Goal: Task Accomplishment & Management: Complete application form

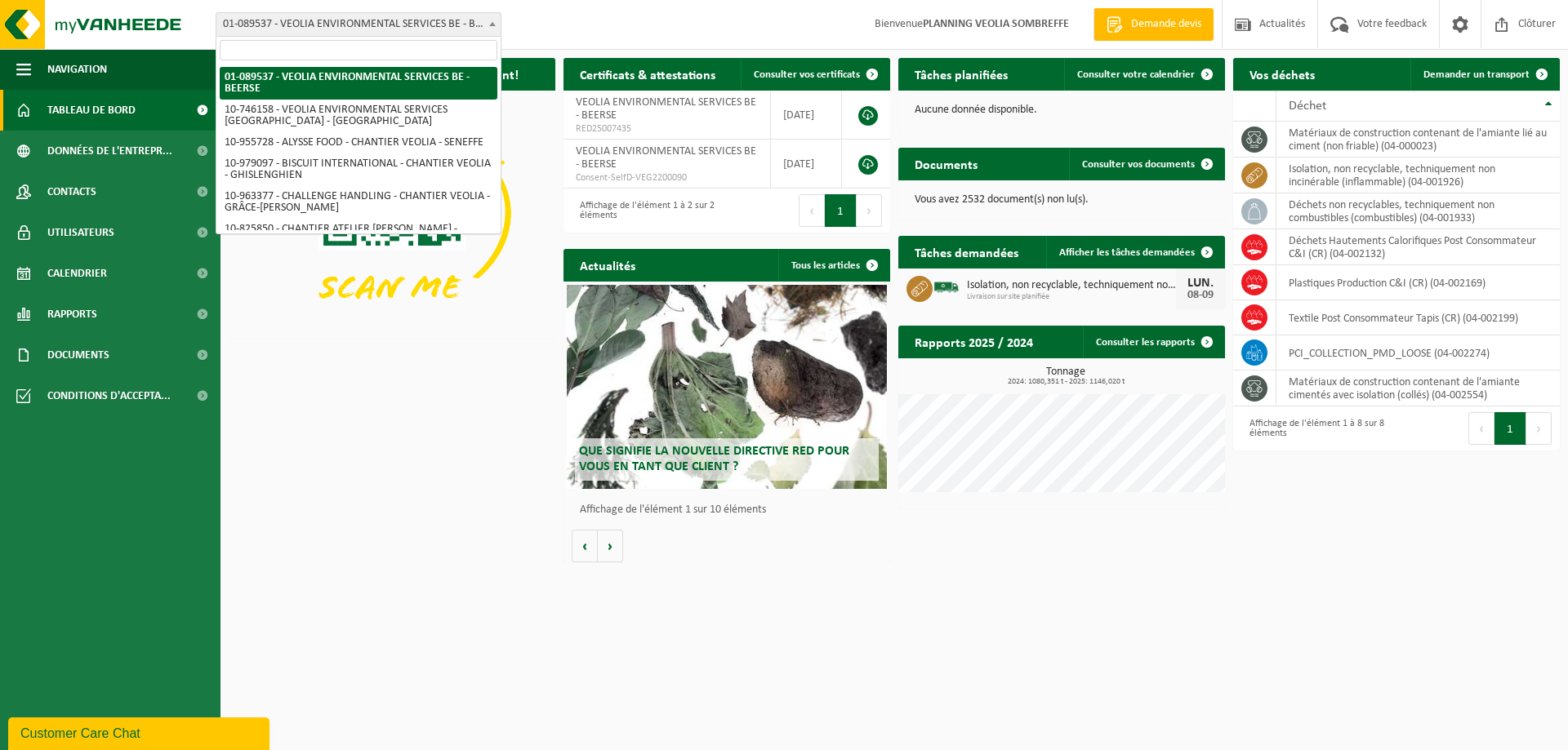
click at [400, 23] on span "01-089537 - VEOLIA ENVIRONMENTAL SERVICES BE - BEERSE" at bounding box center [359, 25] width 285 height 23
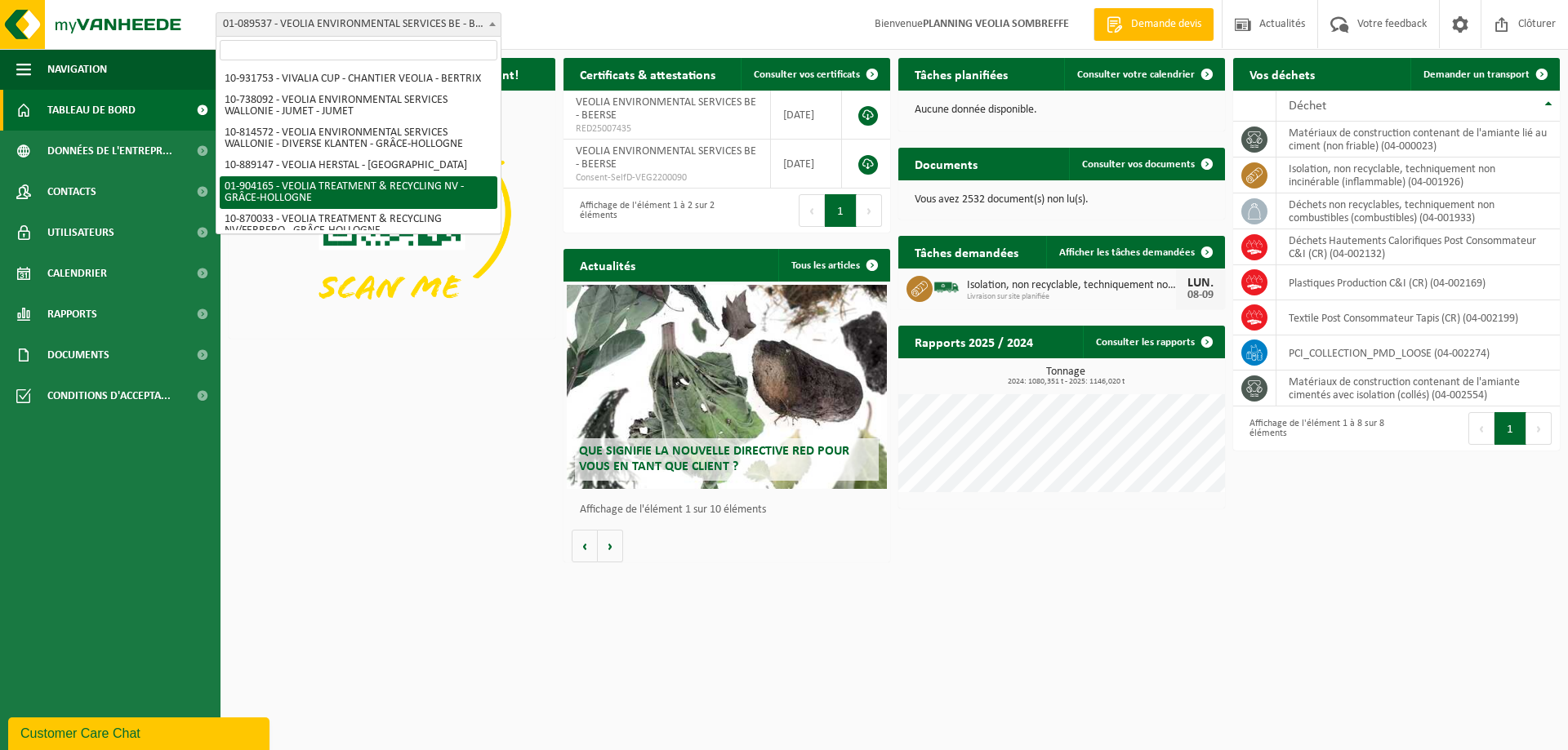
scroll to position [1120, 0]
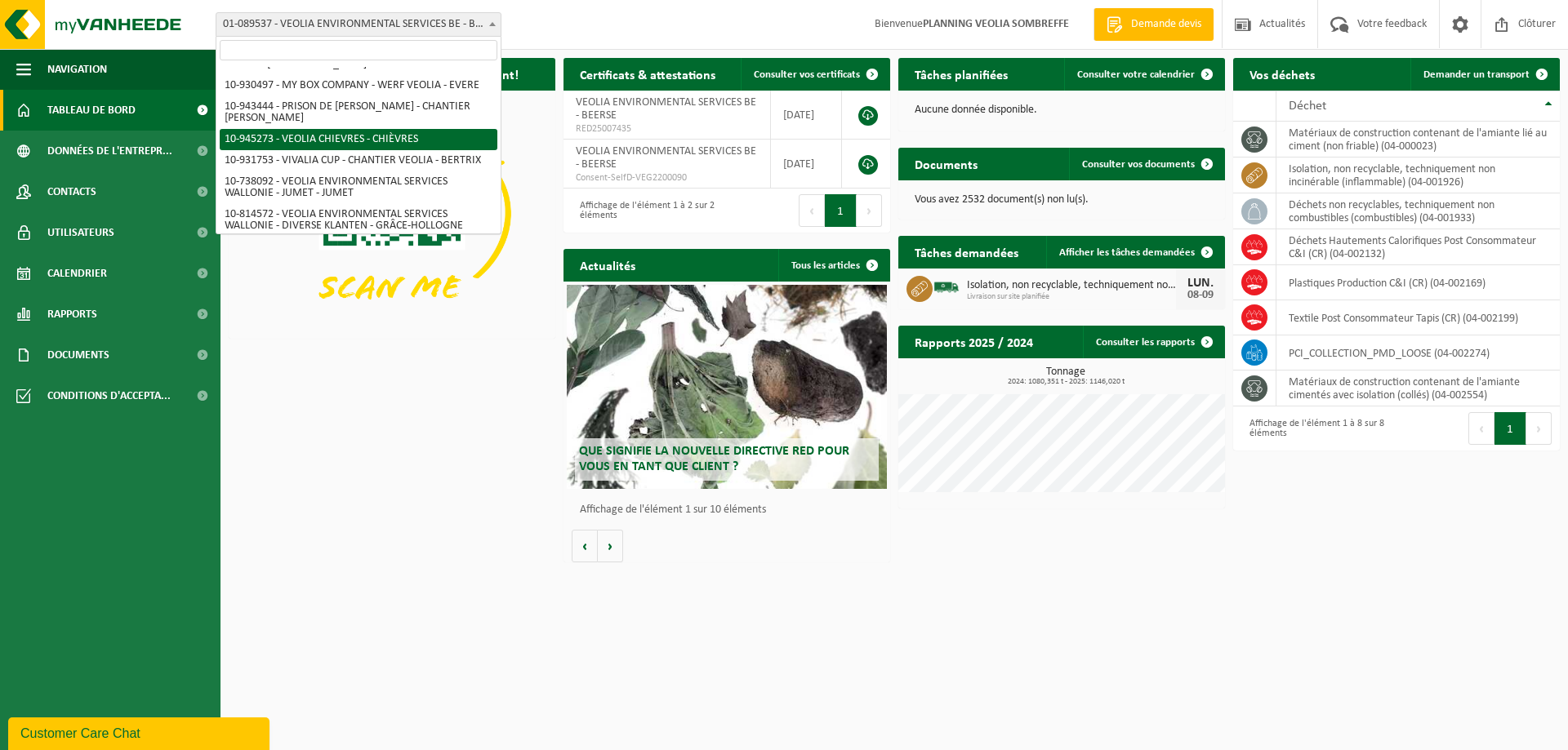
select select "141161"
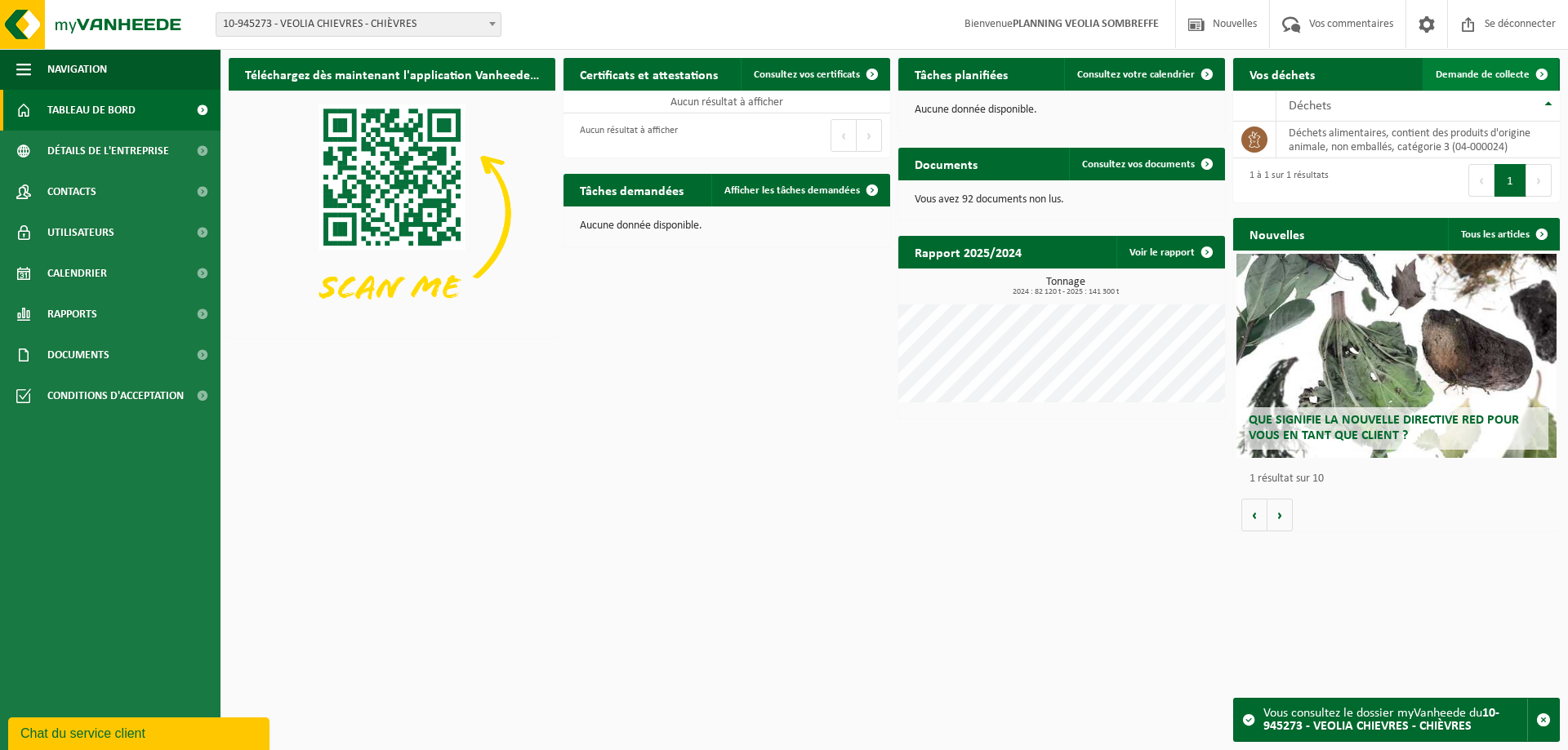
click at [1494, 70] on font "Demande de collecte" at bounding box center [1482, 75] width 94 height 11
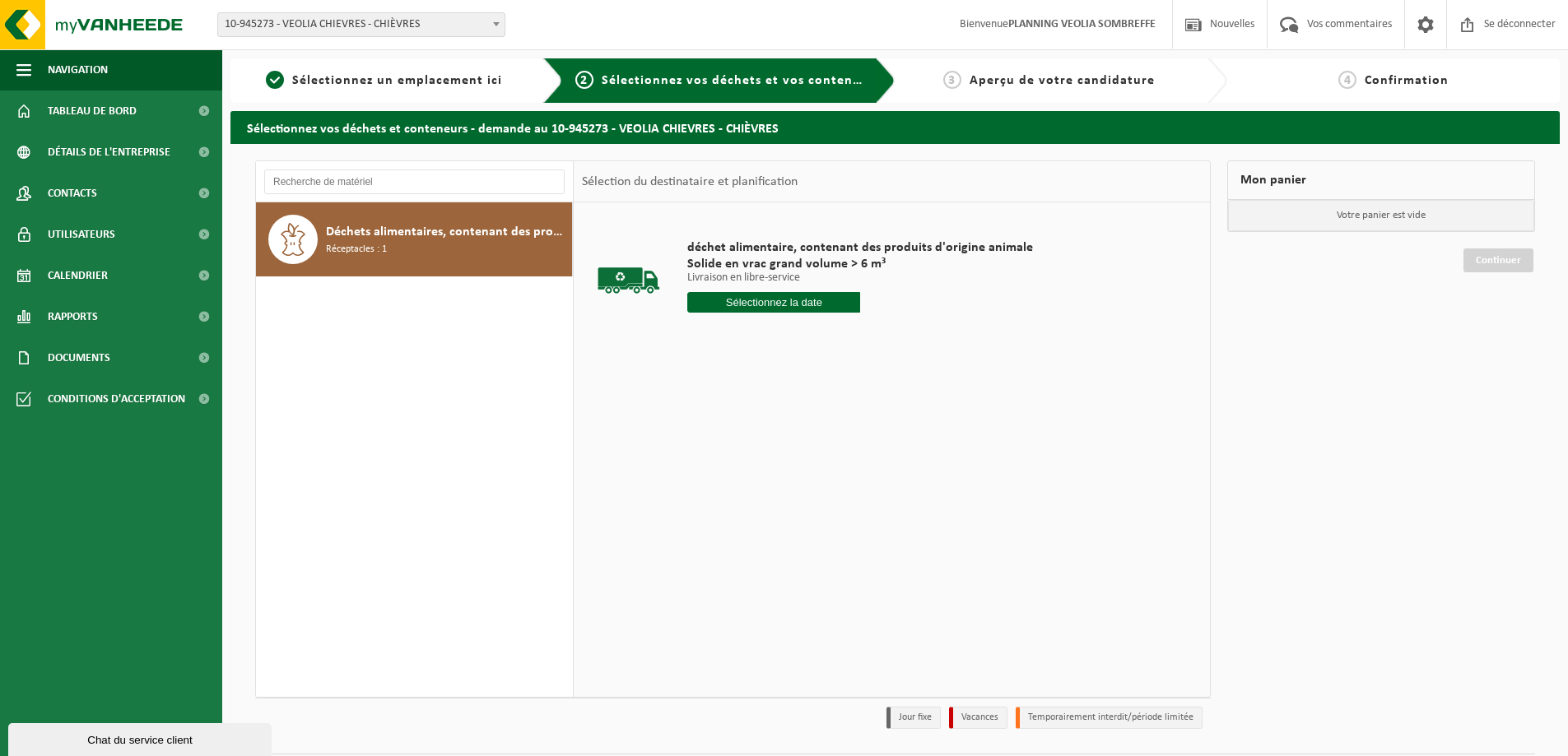
click at [795, 303] on input "text" at bounding box center [774, 302] width 173 height 21
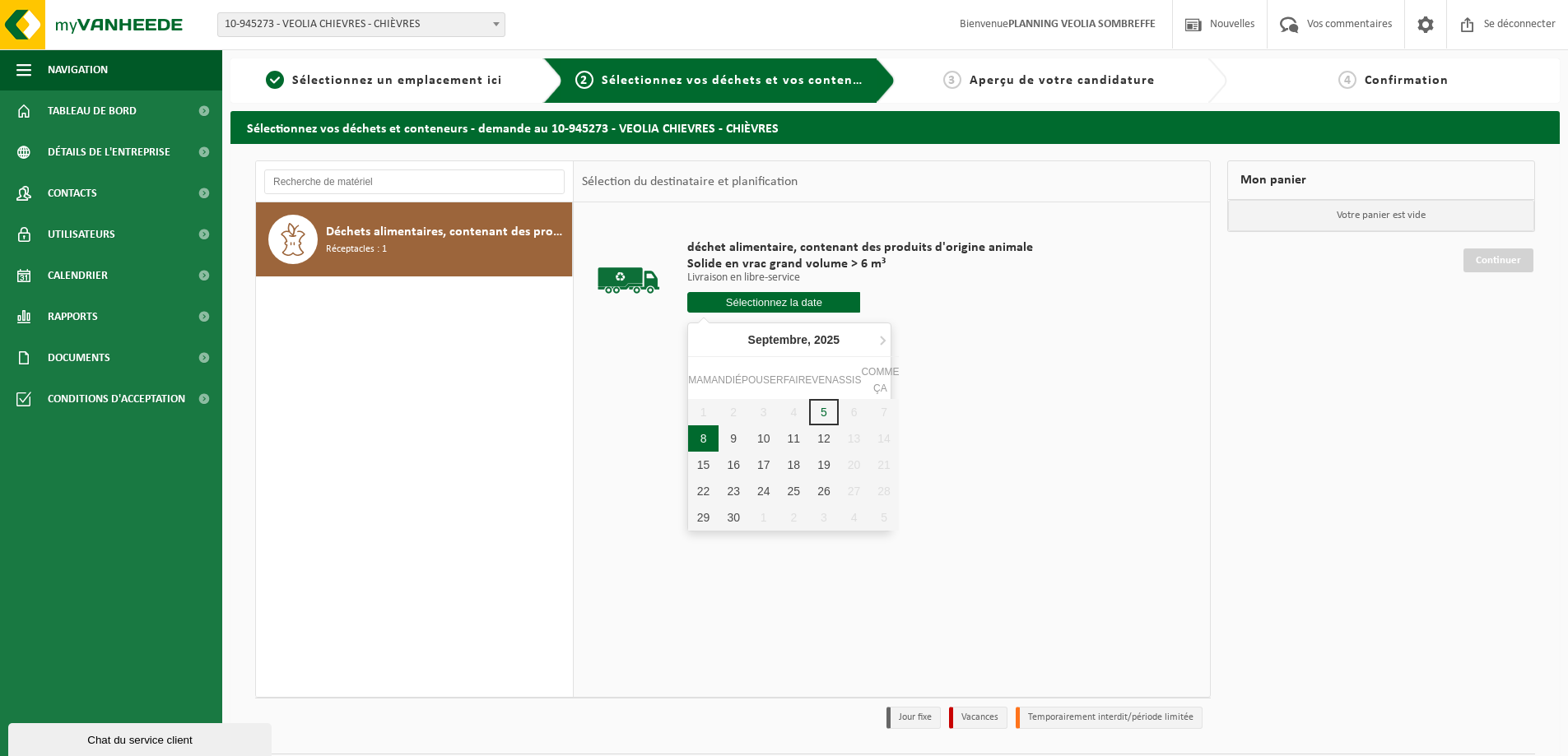
click at [700, 436] on font "8" at bounding box center [703, 439] width 6 height 13
type input "Van 2025-09-08"
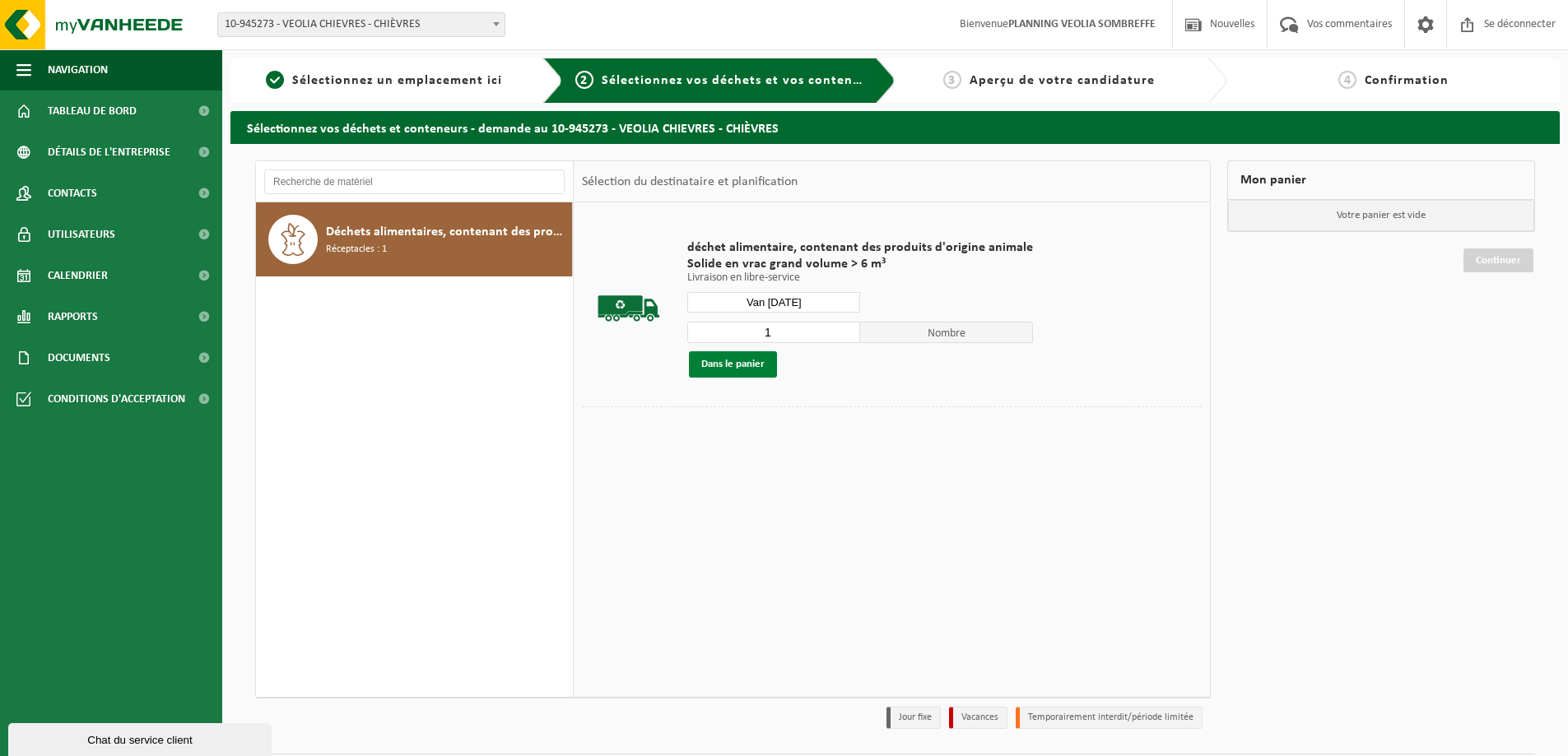
click at [760, 362] on font "Dans le panier" at bounding box center [733, 364] width 63 height 11
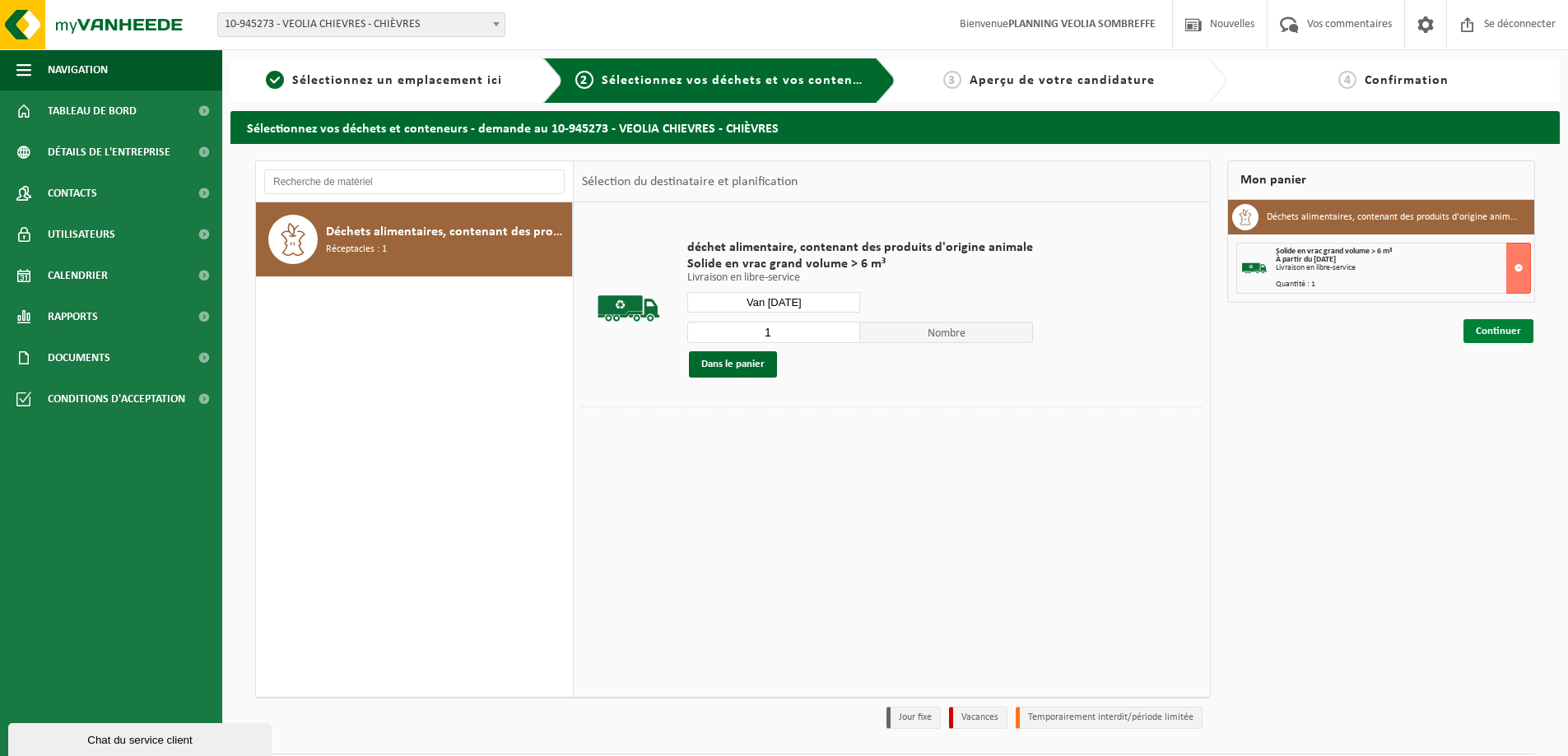
click at [1504, 329] on font "Continuer" at bounding box center [1499, 332] width 45 height 11
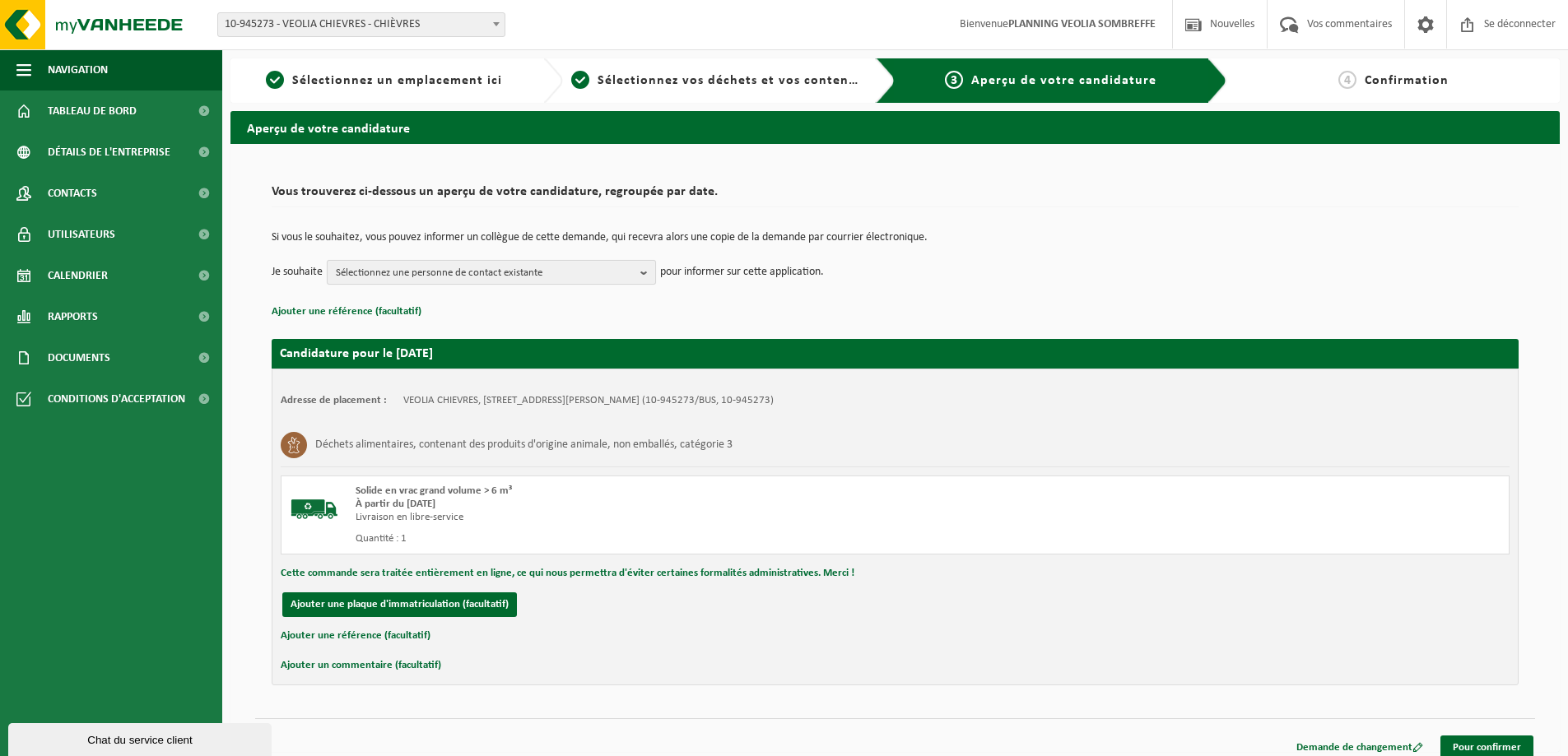
click at [522, 269] on font "Sélectionnez une personne de contact existante" at bounding box center [440, 273] width 207 height 11
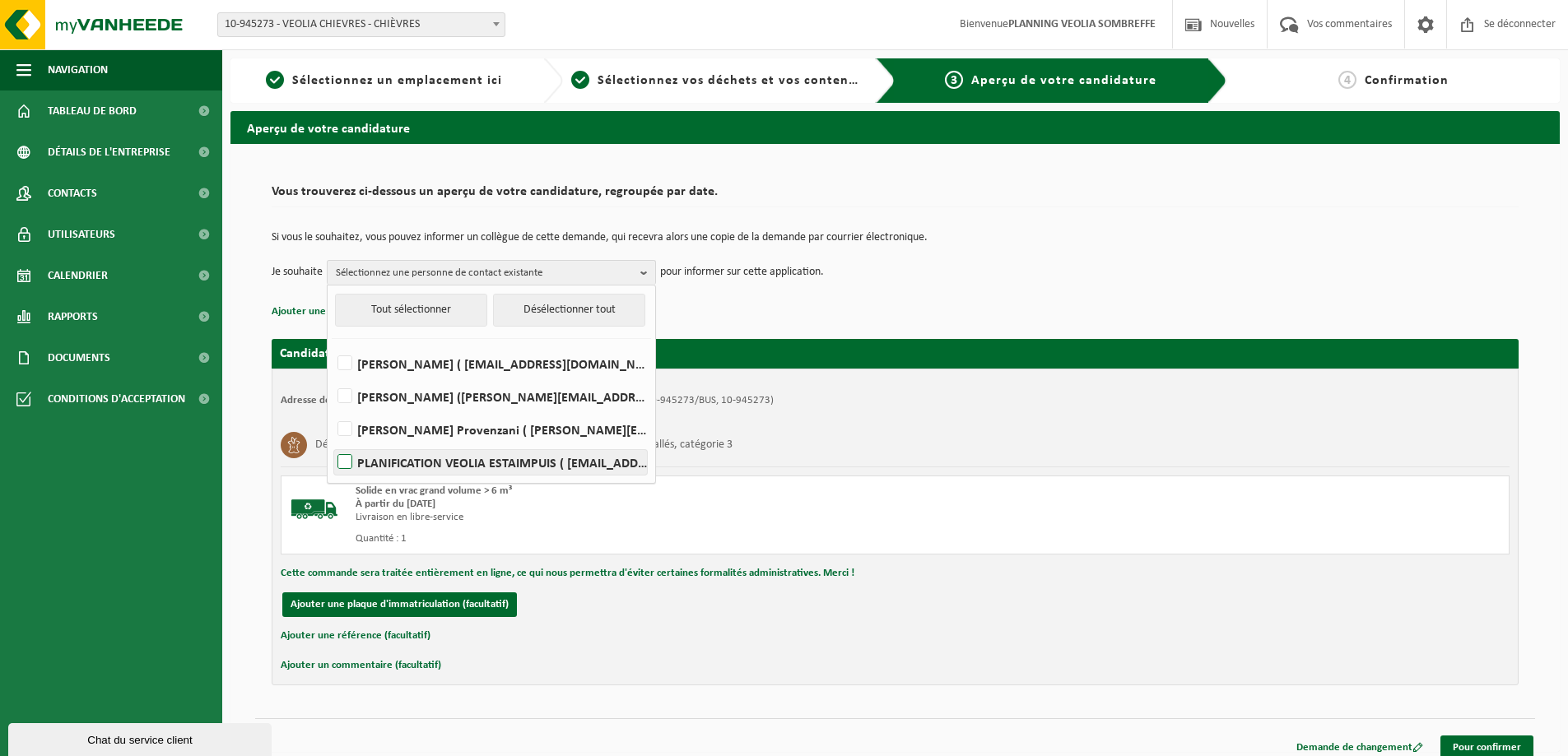
click at [512, 451] on label "PLANIFICATION VEOLIA ESTAIMPUIS ( be.ves.dispatch.estaimpuis.all@veolia.com )" at bounding box center [491, 462] width 313 height 24
click at [332, 442] on input "PLANIFICATION VEOLIA ESTAIMPUIS ( be.ves.dispatch.estaimpuis.all@veolia.com )" at bounding box center [331, 441] width 1 height 1
checkbox input "true"
click at [1502, 743] on font "Pour confirmer" at bounding box center [1487, 748] width 68 height 11
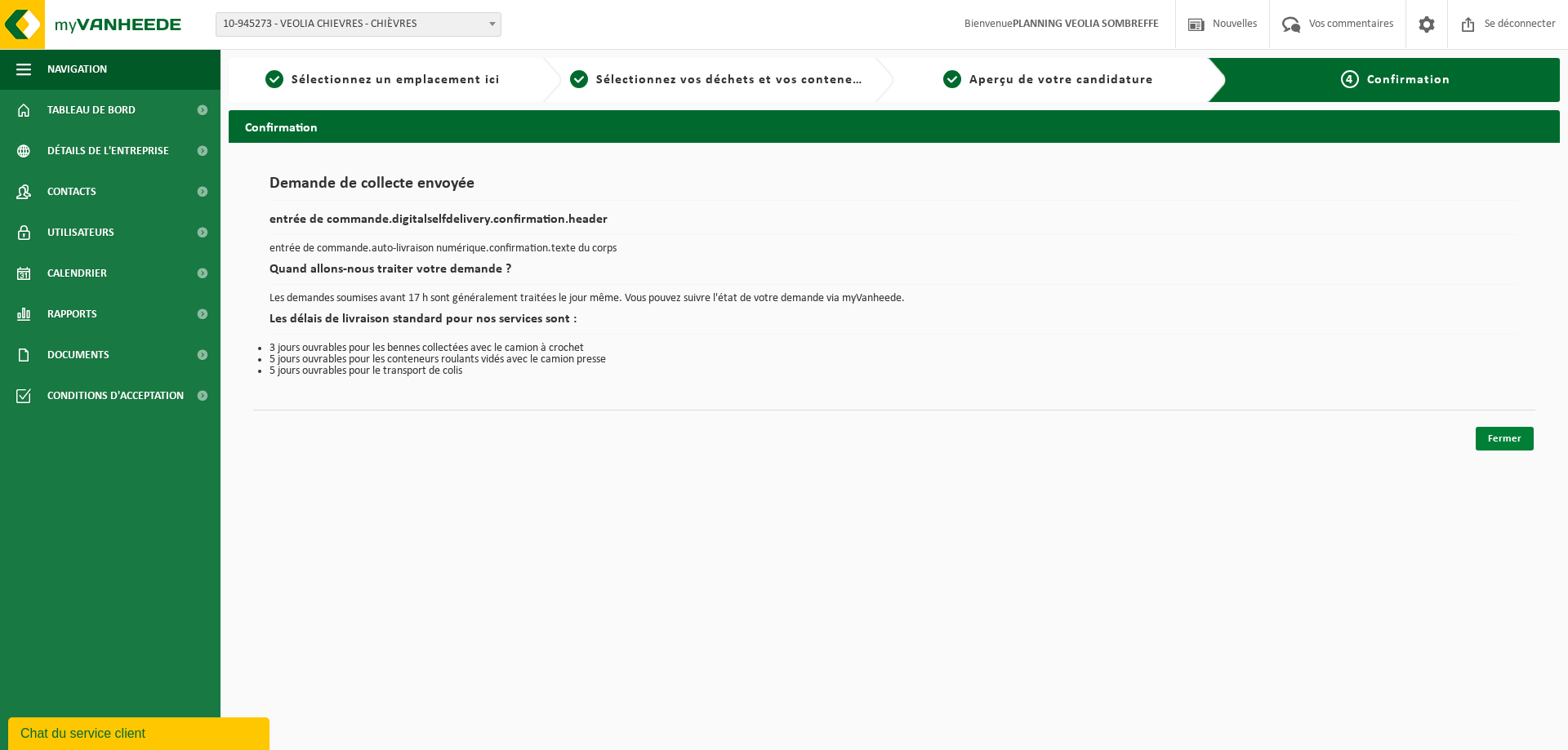
click at [1494, 432] on link "Fermer" at bounding box center [1504, 439] width 58 height 24
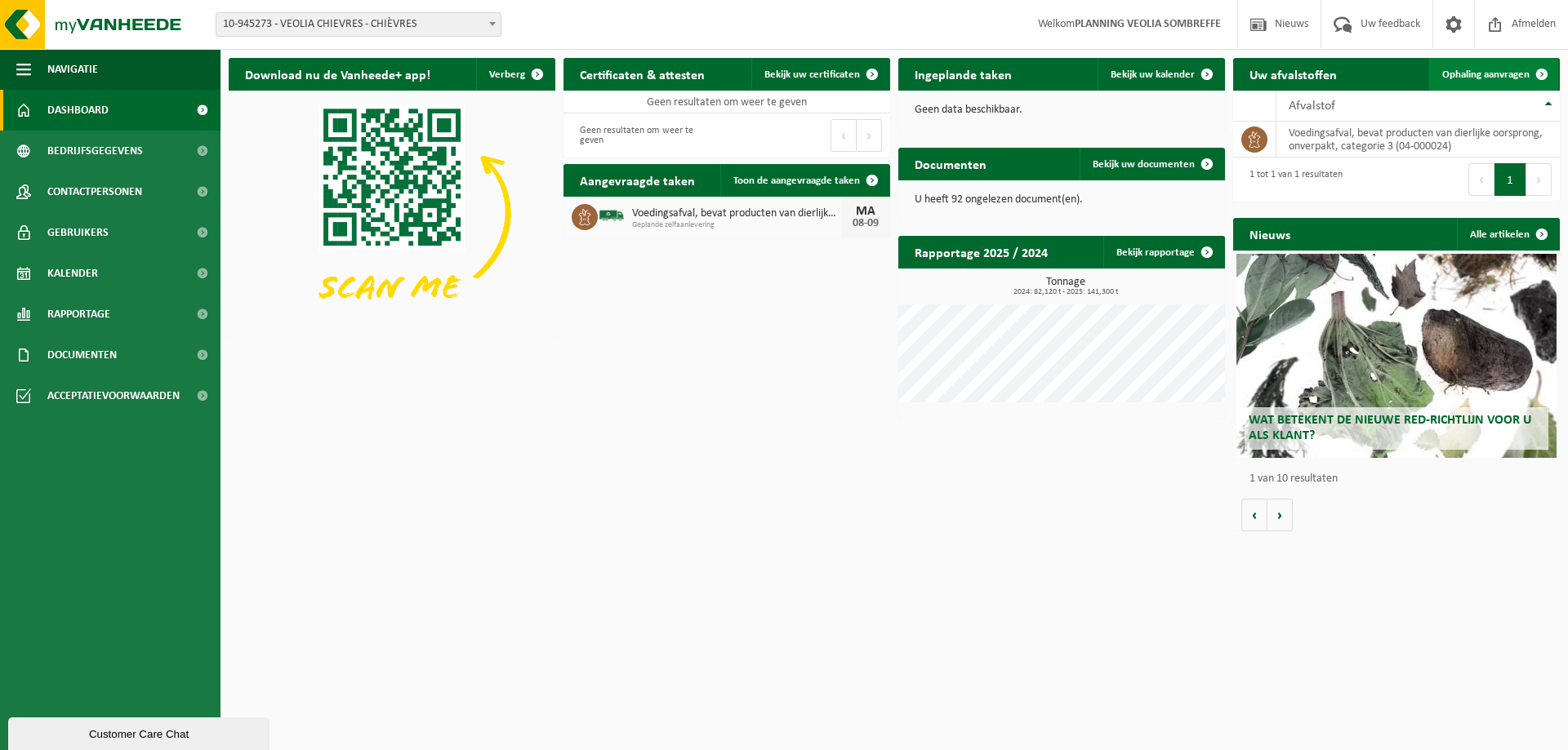
click at [1453, 73] on span "Ophaling aanvragen" at bounding box center [1486, 75] width 87 height 11
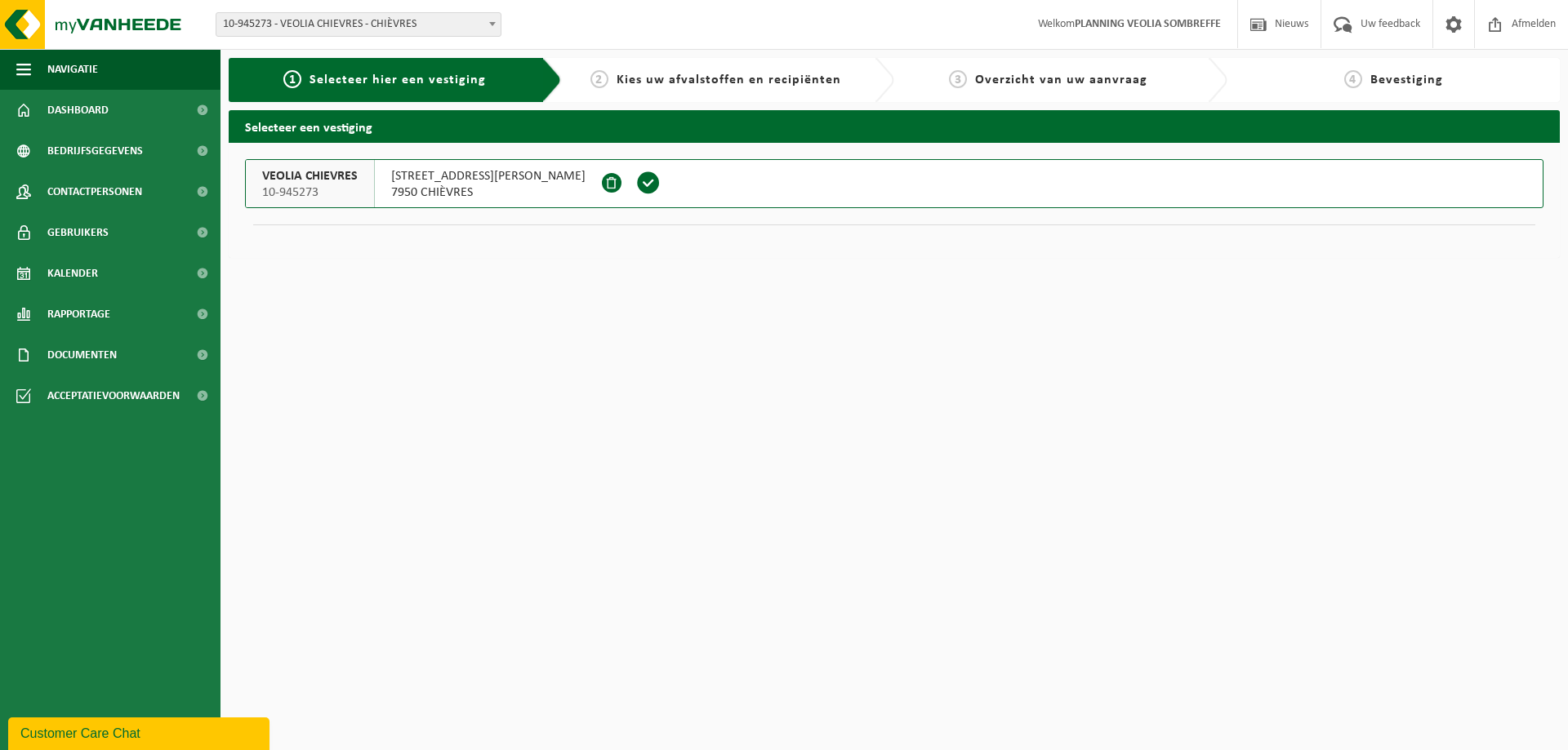
click at [457, 179] on span "RUE DE ST GHISLAIN 157" at bounding box center [489, 177] width 194 height 16
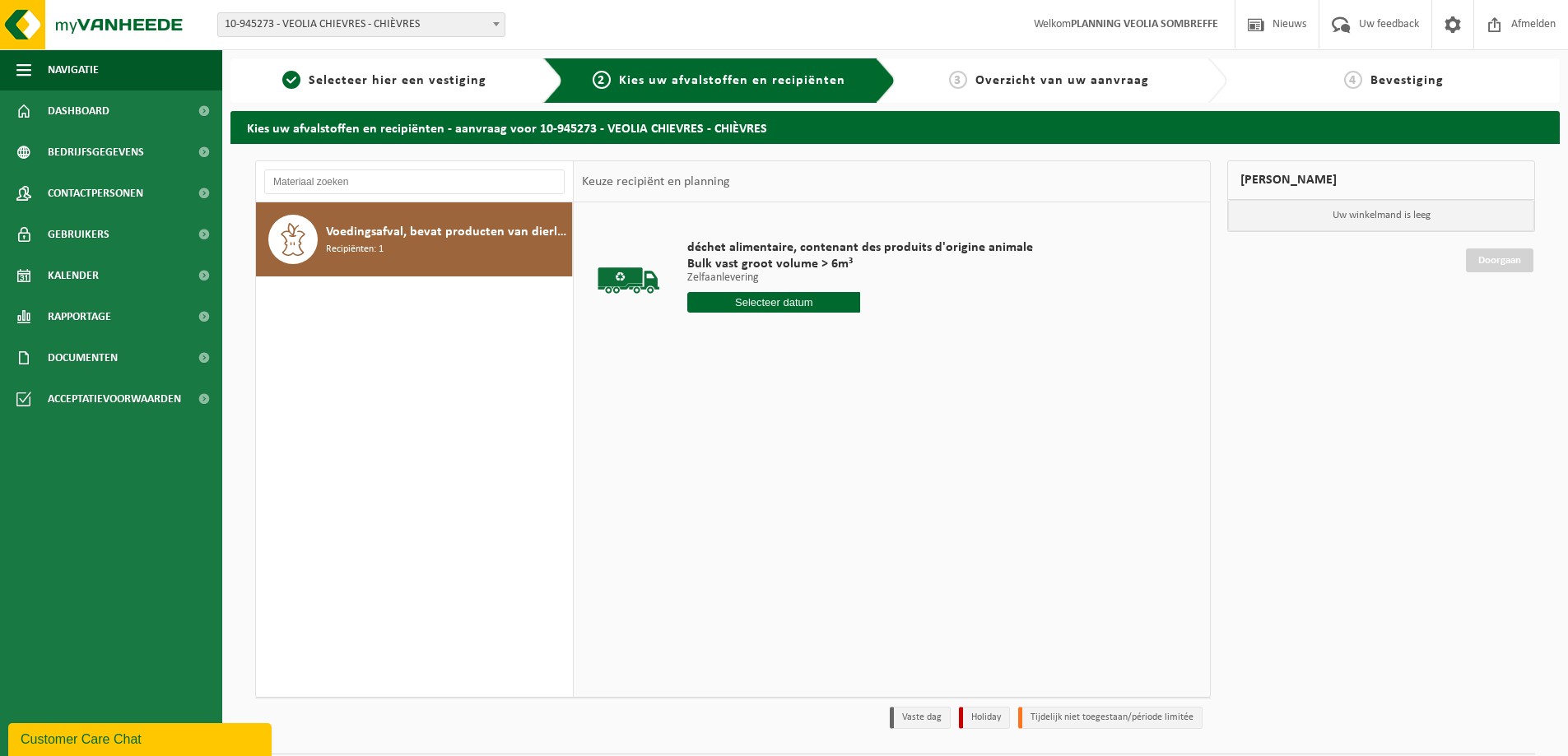
click at [800, 300] on input "text" at bounding box center [774, 302] width 173 height 21
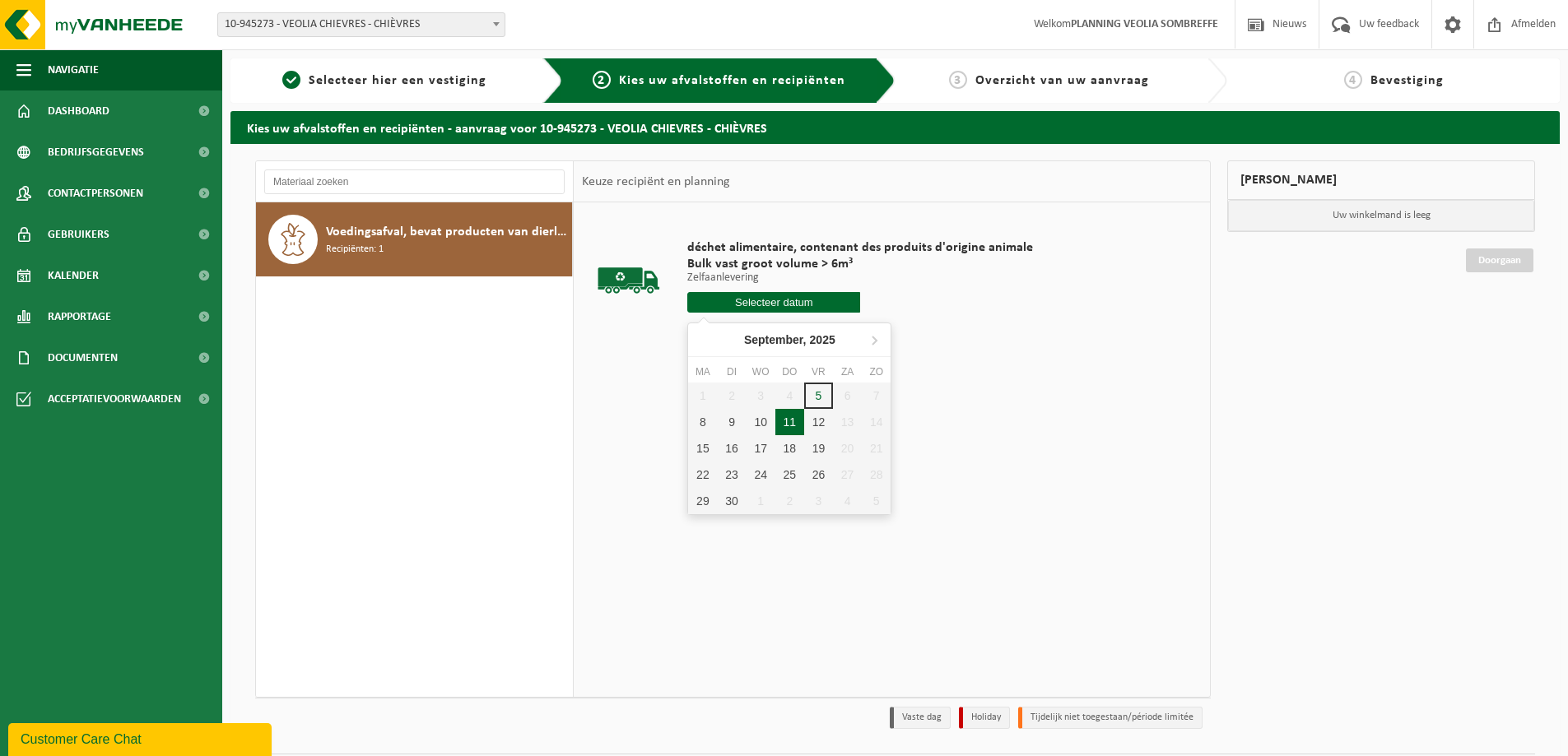
click at [788, 426] on div "11" at bounding box center [789, 422] width 29 height 26
type input "Van 2025-09-11"
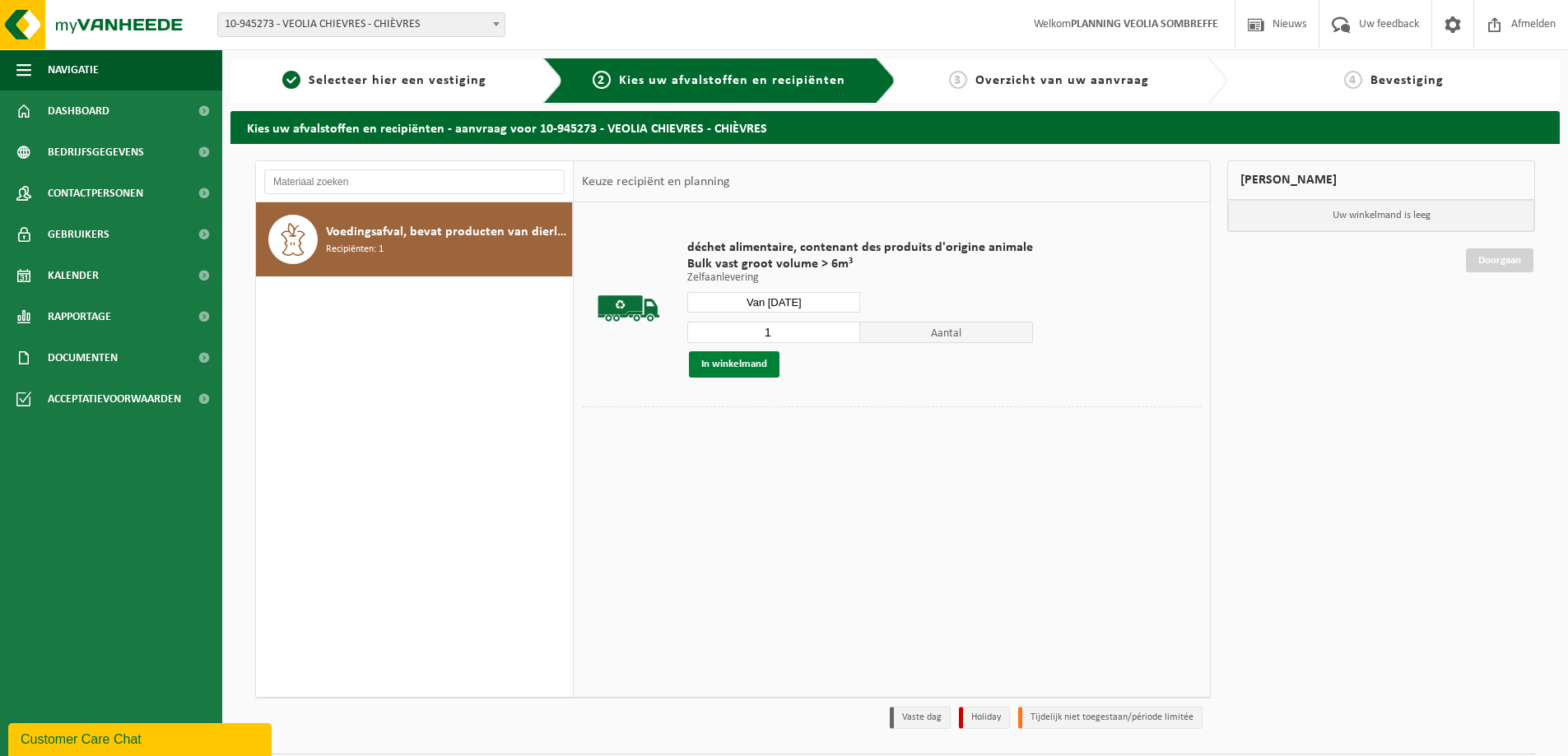
click at [761, 365] on button "In winkelmand" at bounding box center [734, 364] width 91 height 26
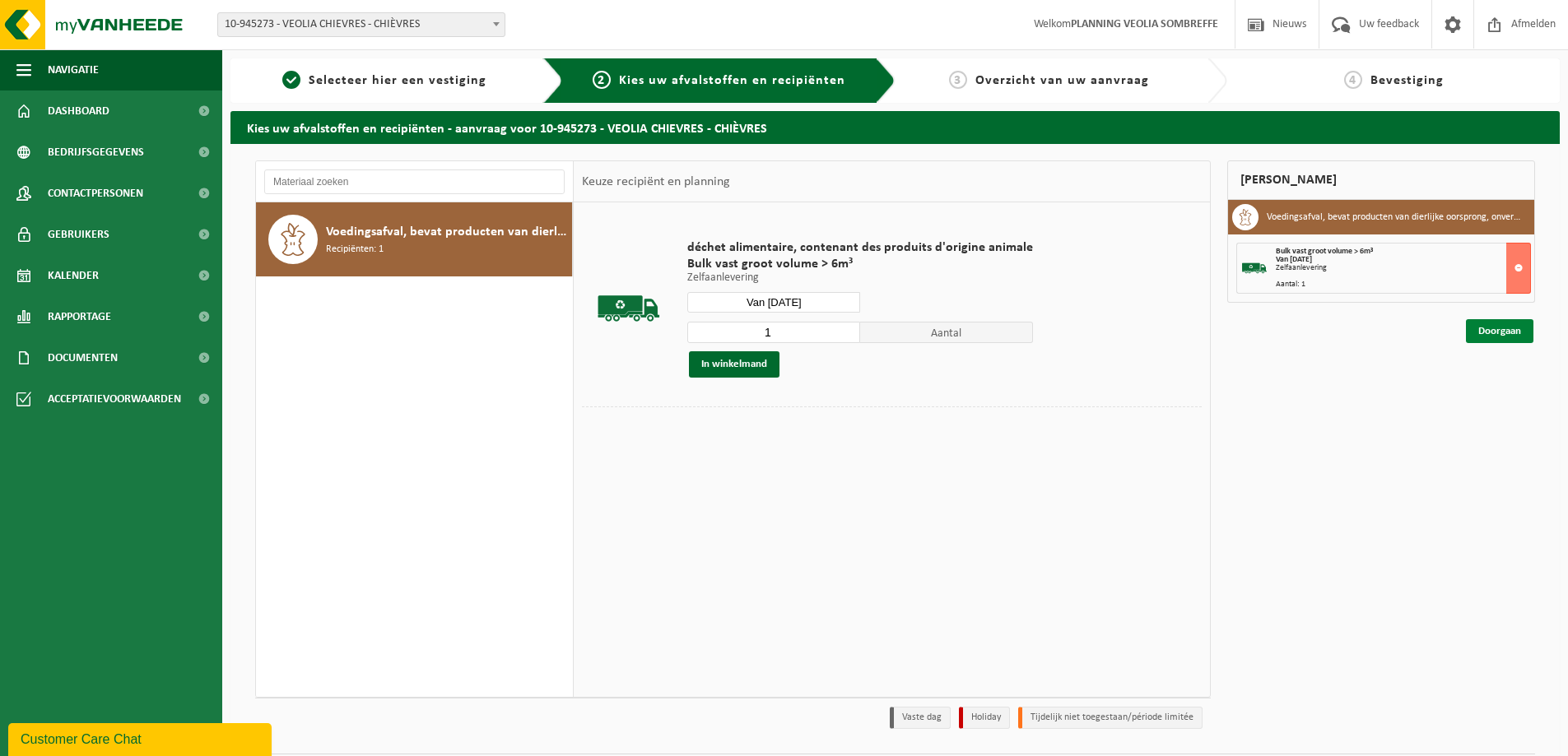
click at [1498, 325] on link "Doorgaan" at bounding box center [1500, 331] width 67 height 24
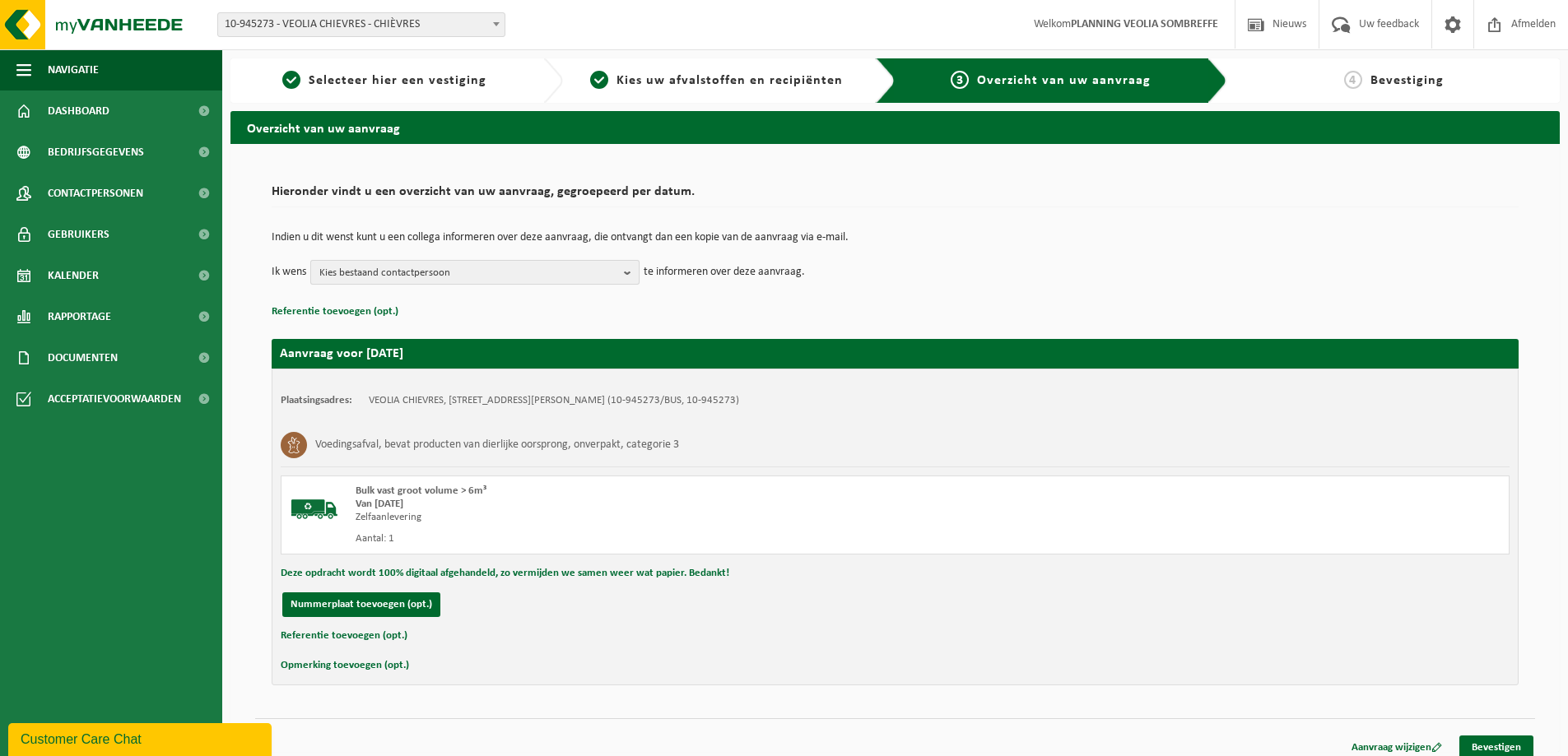
click at [455, 269] on span "Kies bestaand contactpersoon" at bounding box center [468, 272] width 298 height 24
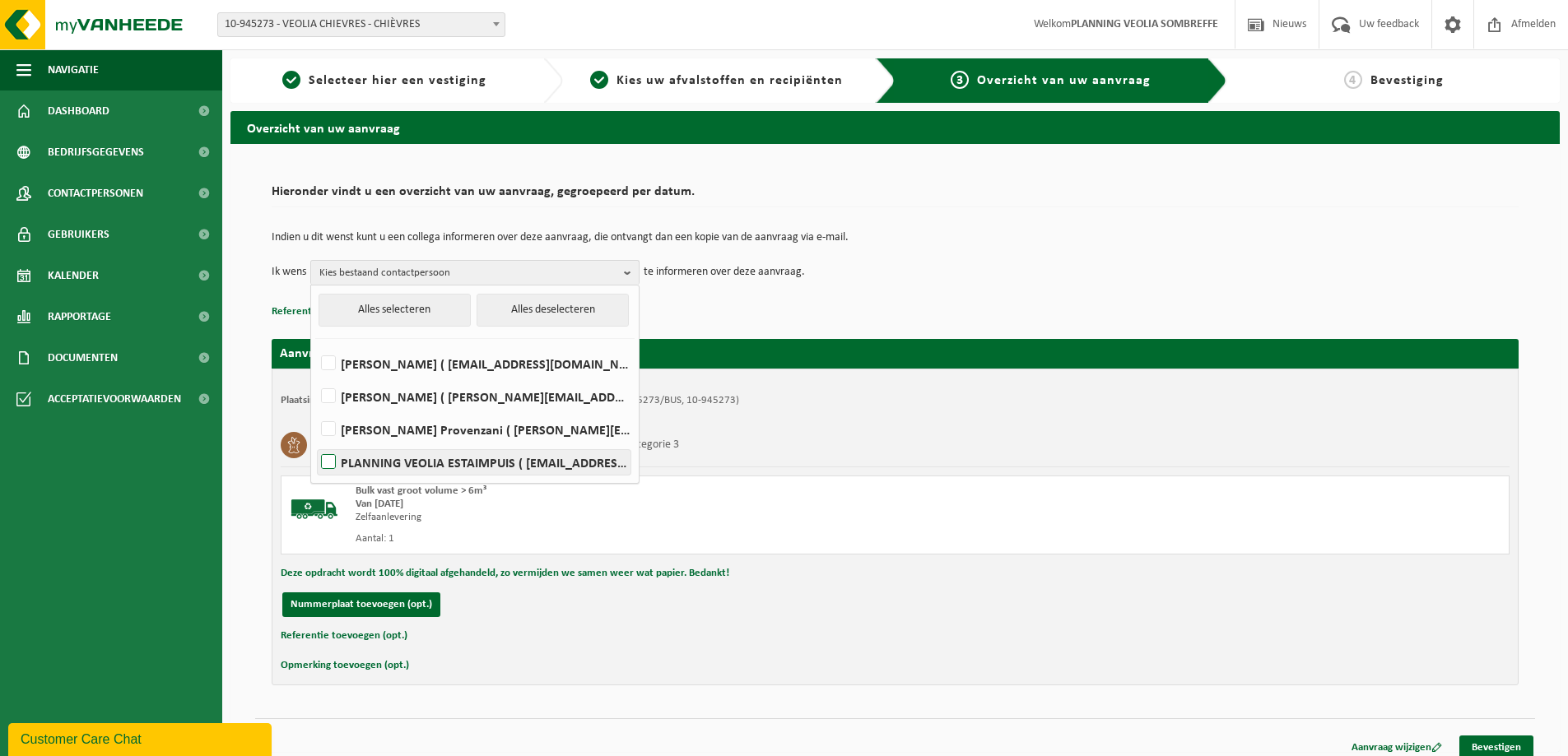
click at [473, 464] on label "PLANNING VEOLIA ESTAIMPUIS ( [EMAIL_ADDRESS][DOMAIN_NAME] )" at bounding box center [474, 462] width 313 height 24
click at [316, 442] on input "PLANNING VEOLIA ESTAIMPUIS ( [EMAIL_ADDRESS][DOMAIN_NAME] )" at bounding box center [315, 441] width 1 height 1
checkbox input "true"
click at [923, 572] on div "Deze opdracht wordt 100% digitaal afgehandeld, zo vermijden we samen weer wat p…" at bounding box center [895, 574] width 1229 height 22
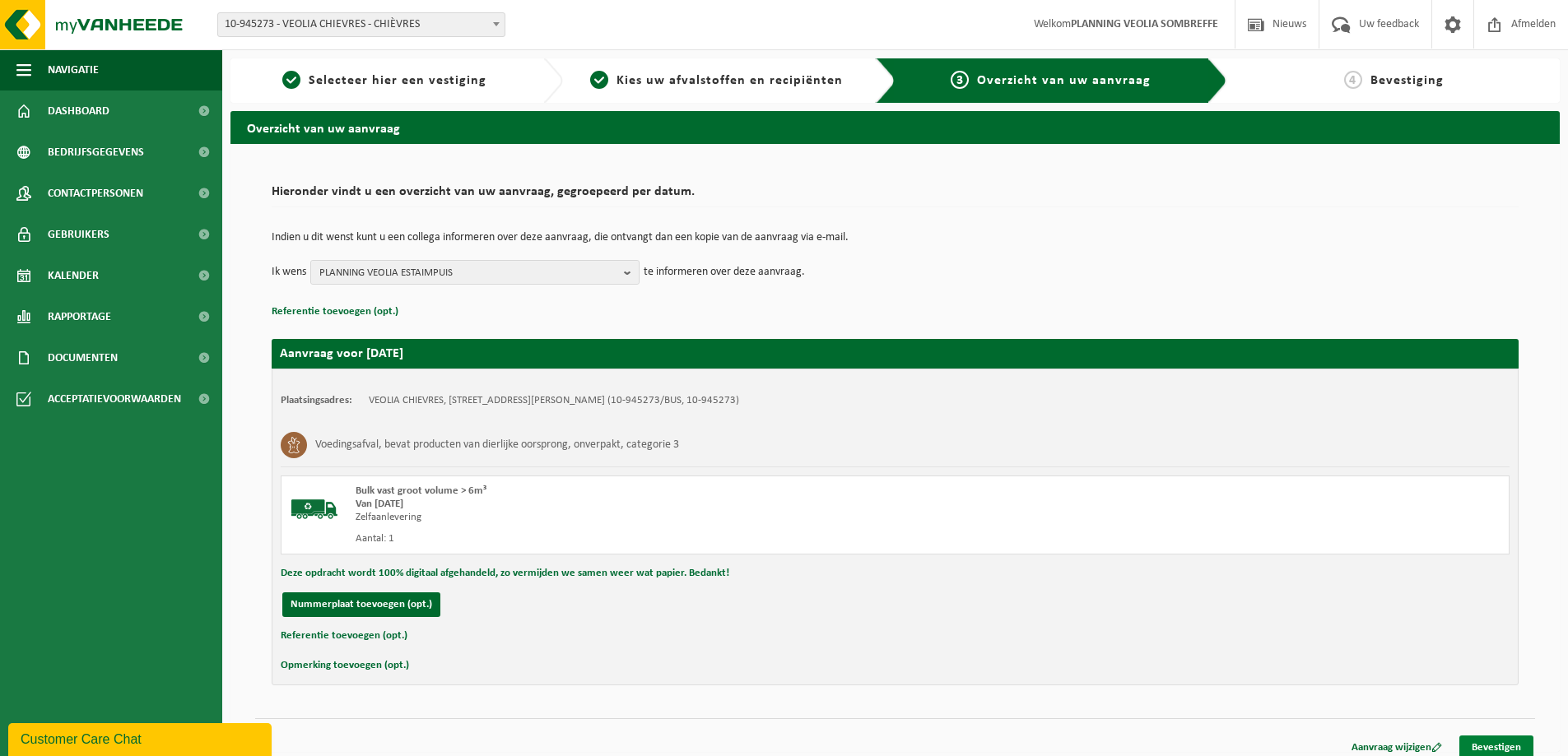
click at [1512, 744] on link "Bevestigen" at bounding box center [1496, 748] width 74 height 24
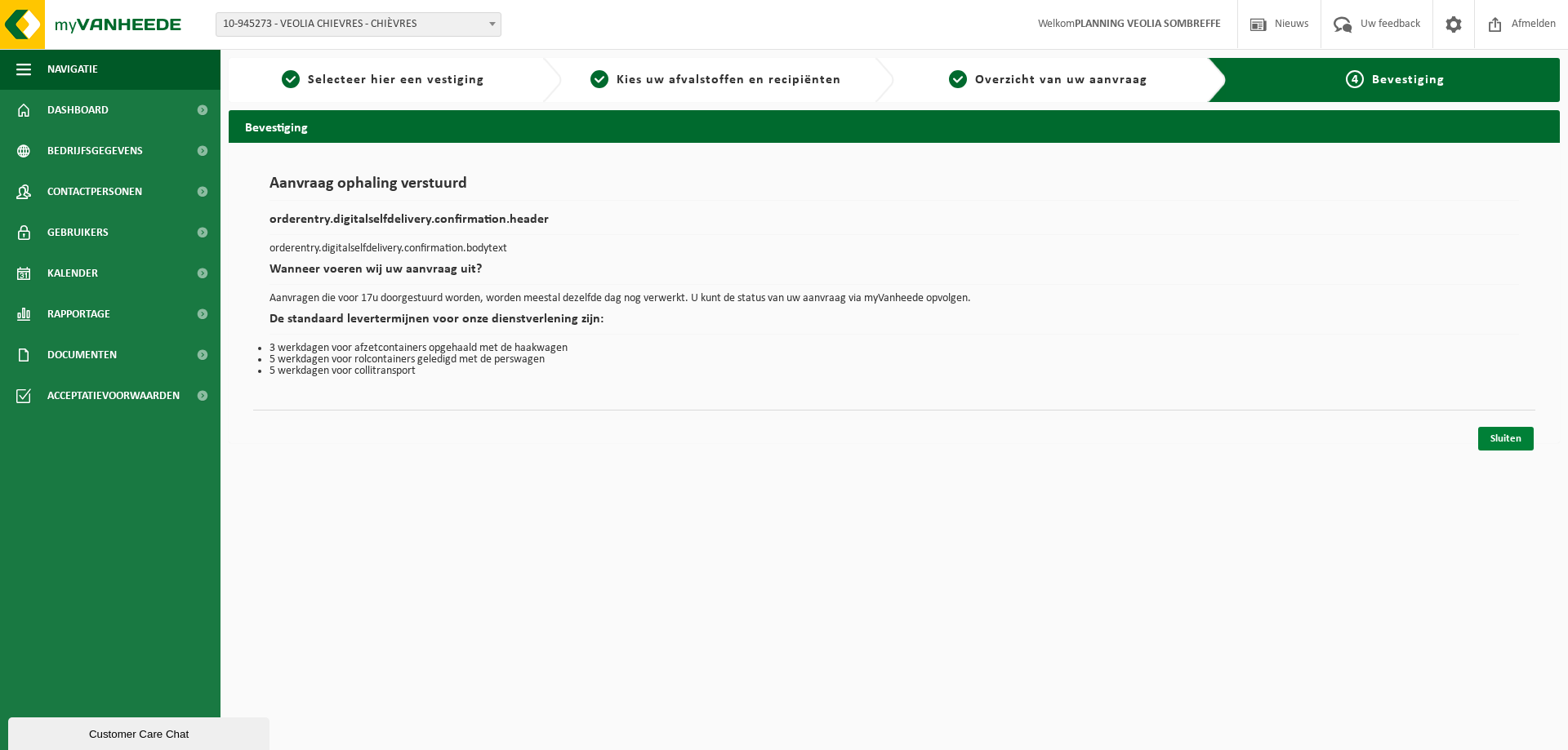
click at [1504, 437] on link "Sluiten" at bounding box center [1506, 439] width 55 height 24
